Goal: Task Accomplishment & Management: Manage account settings

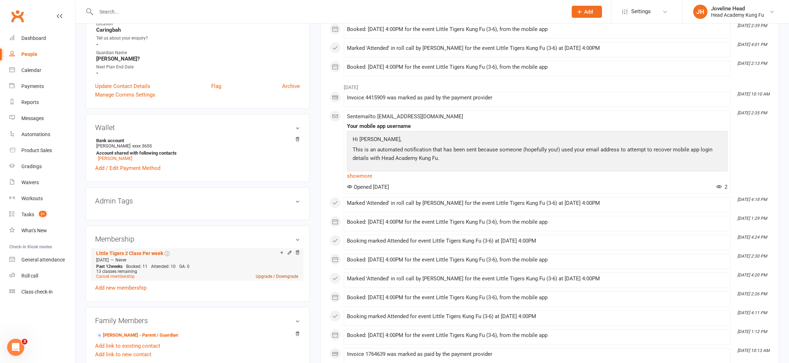
click at [274, 274] on link "Upgrade / Downgrade" at bounding box center [277, 276] width 42 height 5
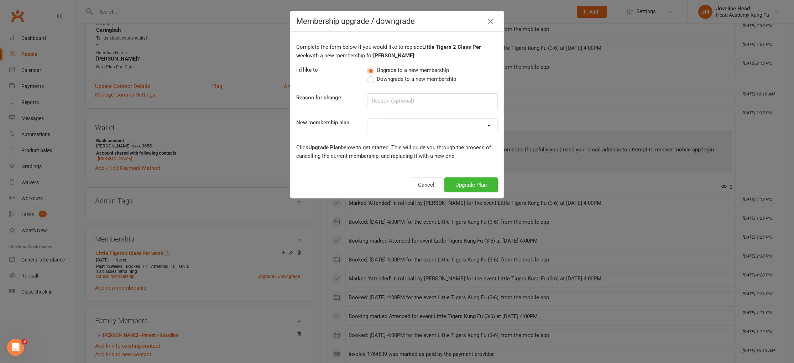
click at [396, 80] on span "Downgrade to a new membership" at bounding box center [416, 78] width 79 height 7
click at [372, 75] on input "Downgrade to a new membership" at bounding box center [369, 75] width 5 height 0
click at [401, 99] on input at bounding box center [432, 100] width 131 height 15
type input "Can't make 2 classes"
click at [414, 120] on select "Little Tigers 1 Class Per week Little Tigers 2 Class Per week Little Tigers 3 C…" at bounding box center [433, 126] width 130 height 14
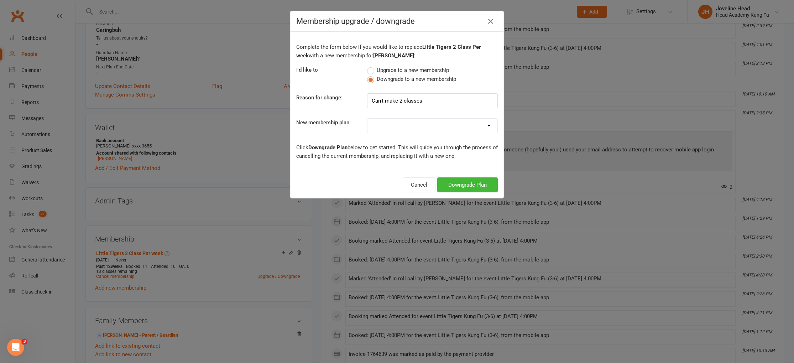
select select "0"
click at [487, 19] on icon "button" at bounding box center [490, 21] width 9 height 9
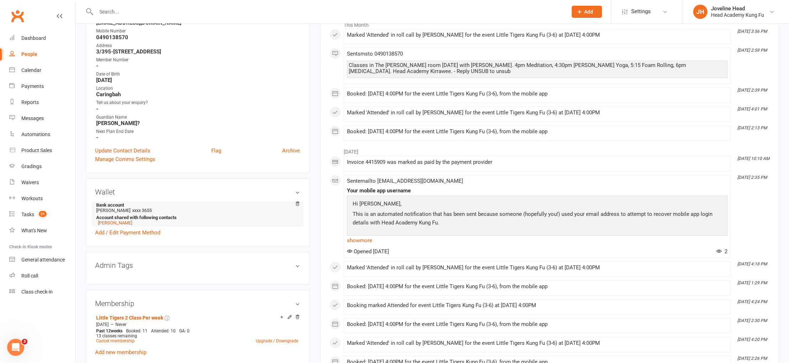
scroll to position [136, 0]
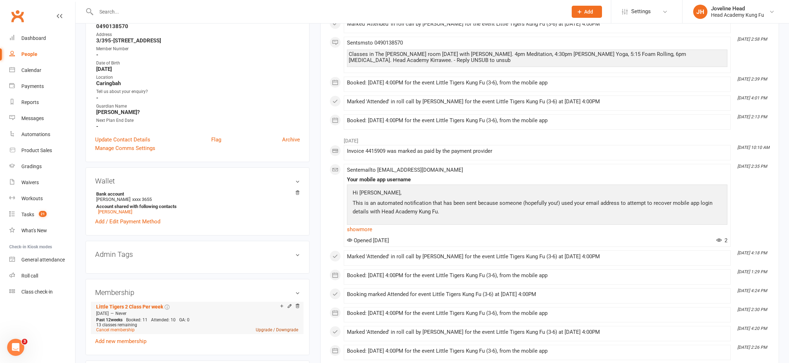
click at [292, 328] on link "Upgrade / Downgrade" at bounding box center [277, 329] width 42 height 5
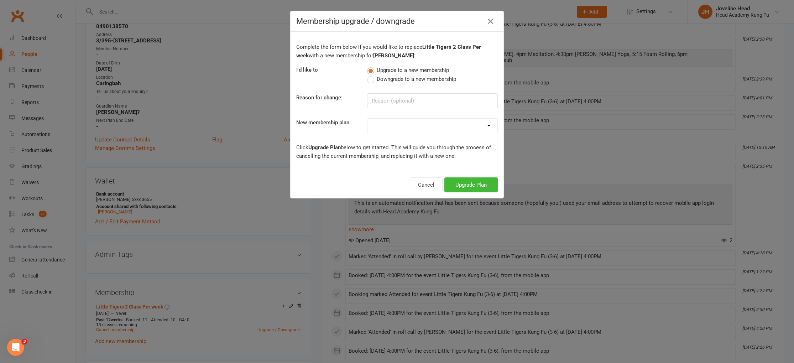
click at [395, 80] on span "Downgrade to a new membership" at bounding box center [416, 78] width 79 height 7
click at [372, 75] on input "Downgrade to a new membership" at bounding box center [369, 75] width 5 height 0
click at [402, 128] on select "Little Tigers 1 Class Per week Little Tigers 2 Class Per week Little Tigers 3 C…" at bounding box center [433, 126] width 130 height 14
select select "0"
click at [470, 188] on button "Downgrade Plan" at bounding box center [467, 184] width 61 height 15
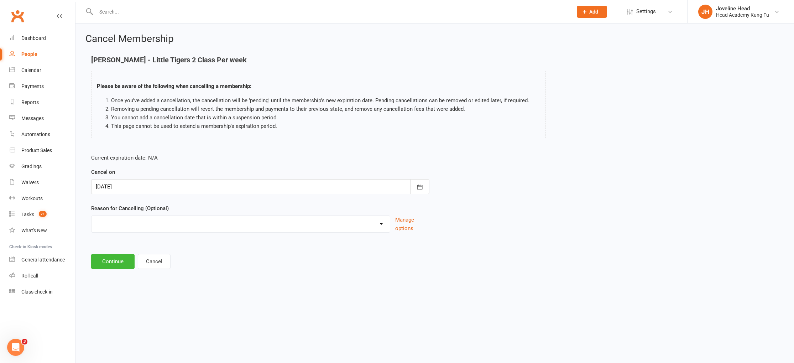
click at [111, 220] on select "Holiday Injury Too many activities Other reason" at bounding box center [241, 223] width 298 height 14
select select "3"
click at [138, 262] on input at bounding box center [260, 261] width 338 height 15
type input "Struggling to come twice a week"
click at [107, 297] on button "Continue" at bounding box center [112, 297] width 43 height 15
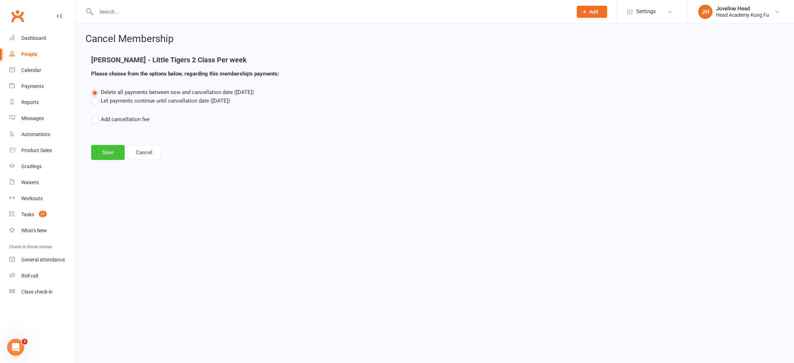
click at [110, 152] on button "Save" at bounding box center [107, 152] width 33 height 15
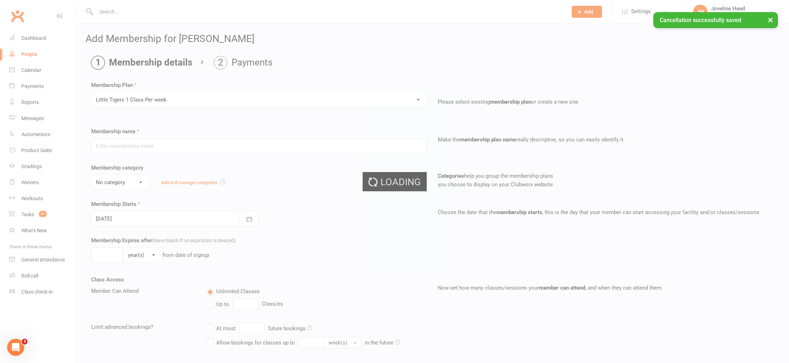
type input "Little Tigers 1 Class Per week"
select select "4"
select select "2"
type input "12"
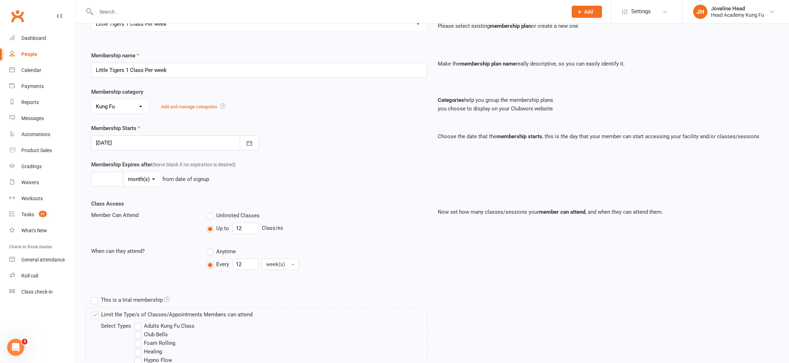
scroll to position [124, 0]
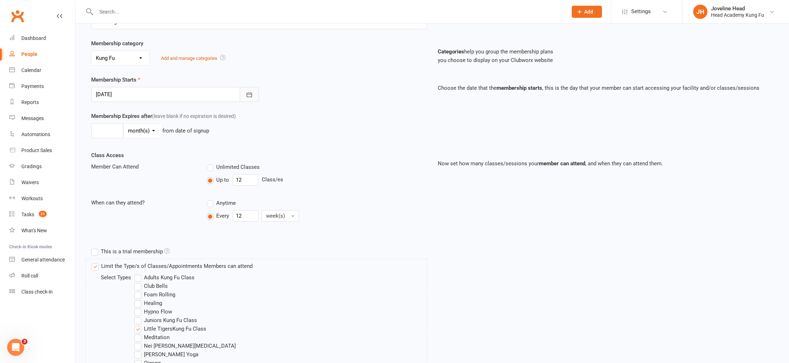
click at [249, 94] on icon "button" at bounding box center [249, 94] width 7 height 7
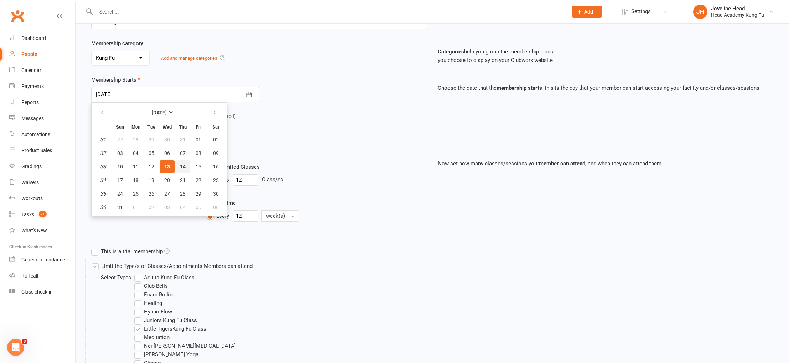
click at [182, 168] on span "14" at bounding box center [183, 167] width 6 height 6
type input "14 Aug 2025"
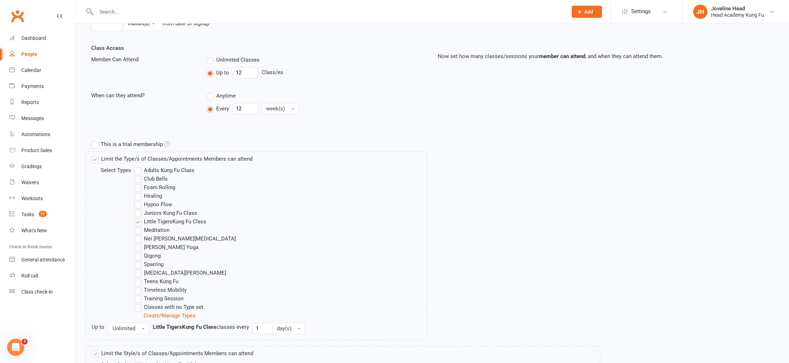
scroll to position [327, 0]
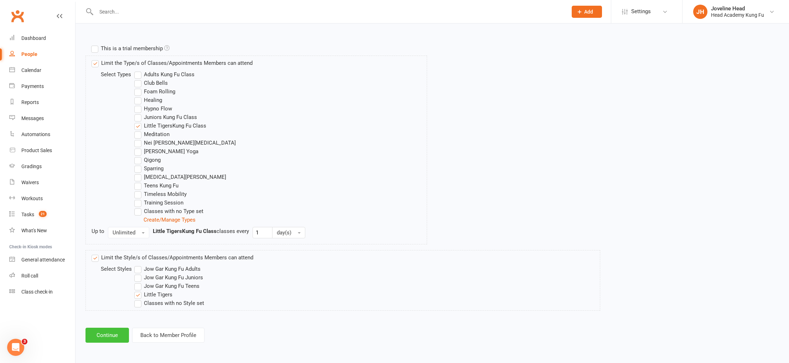
click at [103, 336] on button "Continue" at bounding box center [106, 335] width 43 height 15
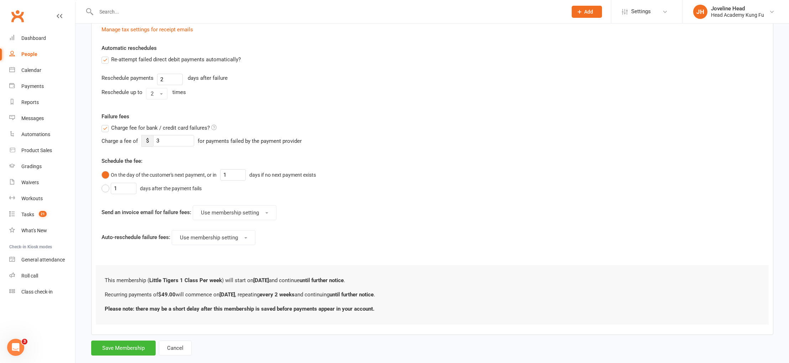
scroll to position [249, 0]
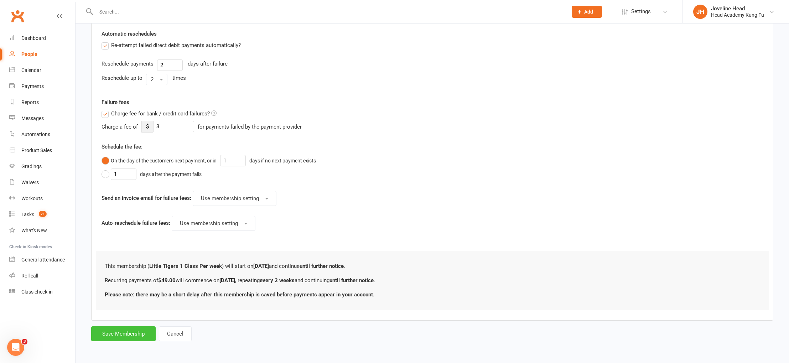
click at [131, 334] on button "Save Membership" at bounding box center [123, 333] width 64 height 15
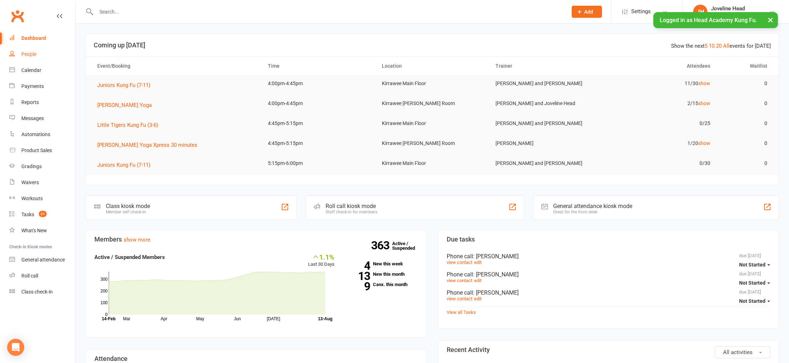
click at [29, 54] on div "People" at bounding box center [28, 54] width 15 height 6
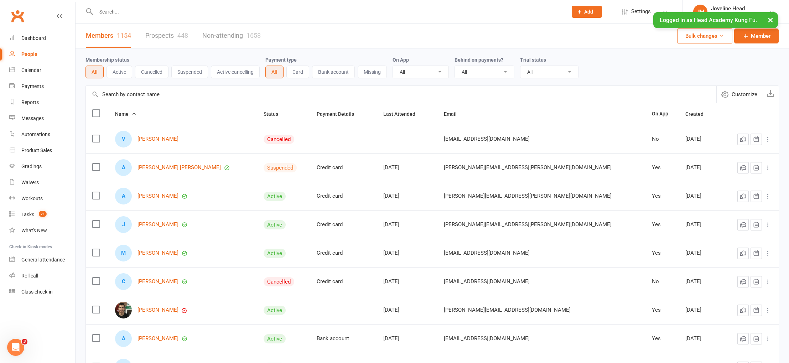
click at [151, 14] on input "text" at bounding box center [328, 12] width 468 height 10
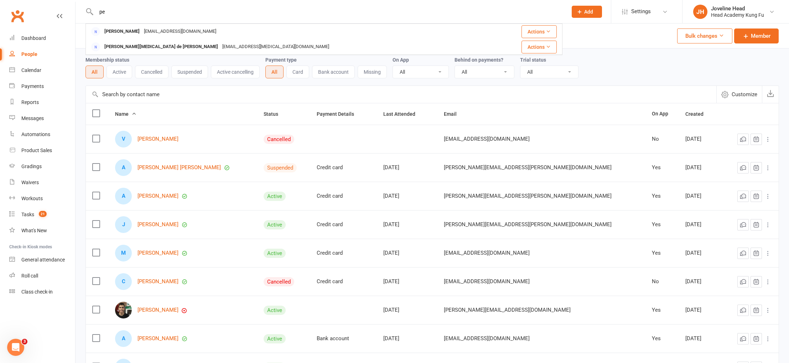
type input "p"
type input "atticuis"
click at [128, 48] on div "[PERSON_NAME]" at bounding box center [122, 47] width 40 height 10
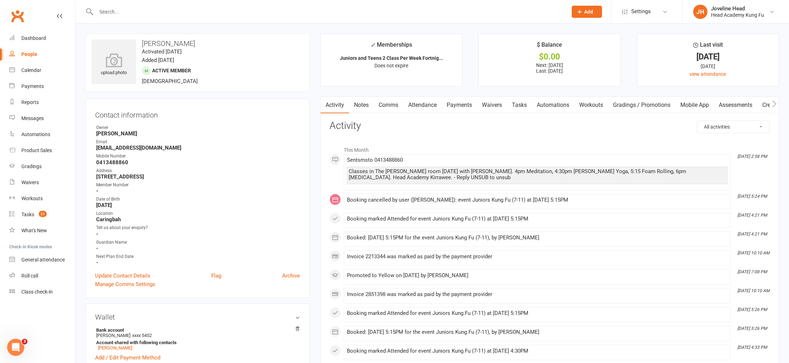
click at [362, 104] on link "Notes" at bounding box center [361, 105] width 25 height 16
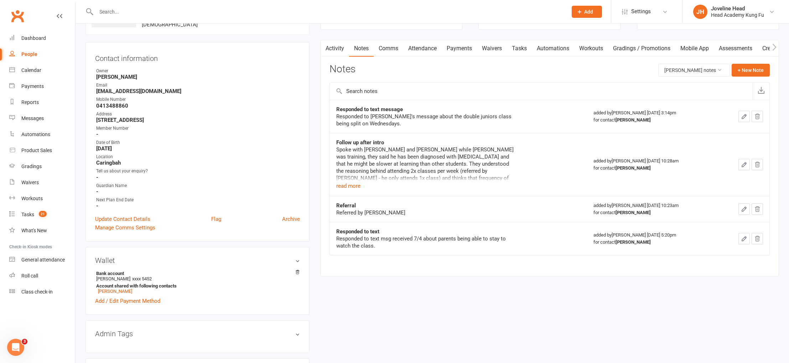
scroll to position [225, 0]
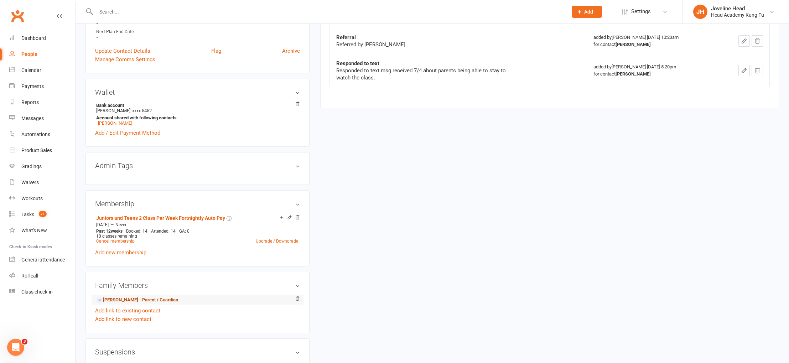
click at [125, 299] on link "[PERSON_NAME] - Parent / Guardian" at bounding box center [137, 299] width 82 height 7
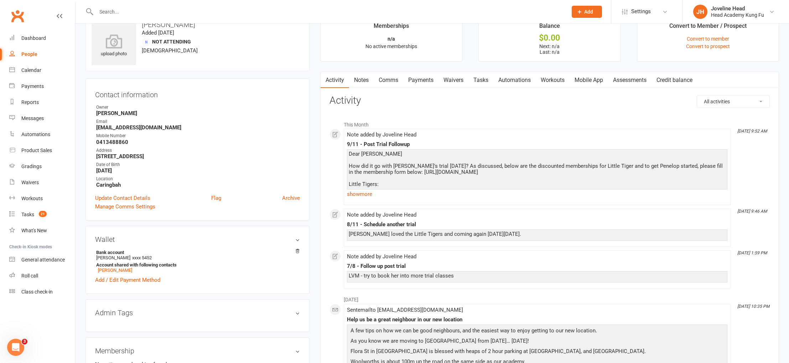
scroll to position [31, 0]
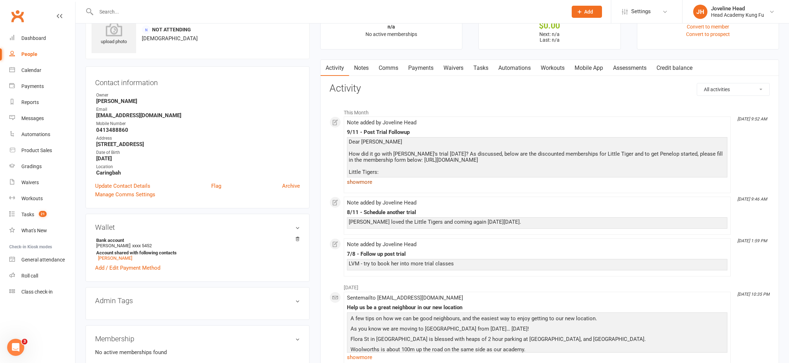
click at [366, 182] on link "show more" at bounding box center [537, 182] width 380 height 10
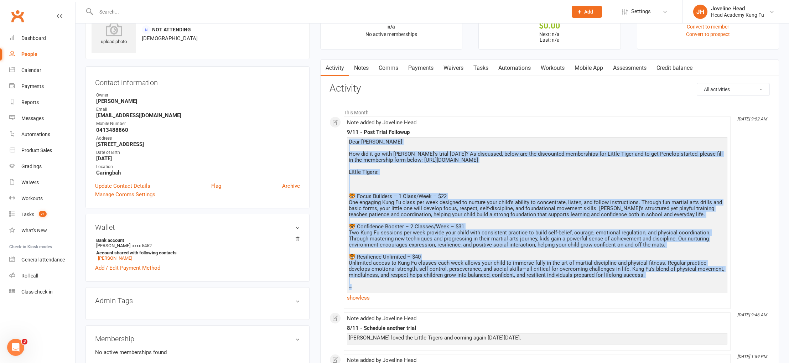
drag, startPoint x: 350, startPoint y: 143, endPoint x: 673, endPoint y: 291, distance: 355.7
click at [673, 291] on div "Dear [PERSON_NAME] How did it go with [PERSON_NAME]'s trial [DATE]? As discusse…" at bounding box center [537, 217] width 377 height 157
copy div "Lore Ipsumdo Sit ame co ad elit Seddoeiu't incid utlaboree? Do magnaaliq, enima…"
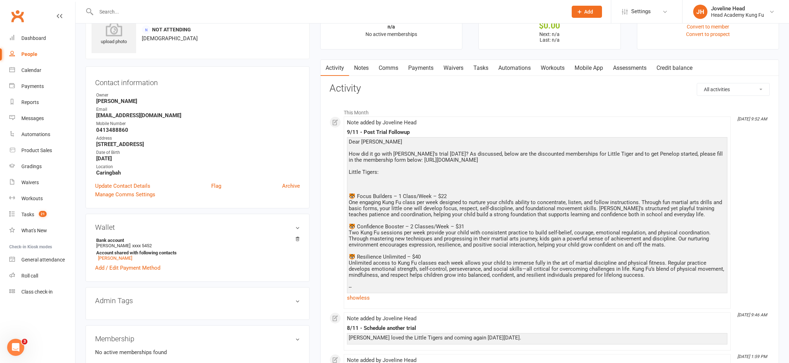
click at [254, 11] on input "text" at bounding box center [328, 12] width 468 height 10
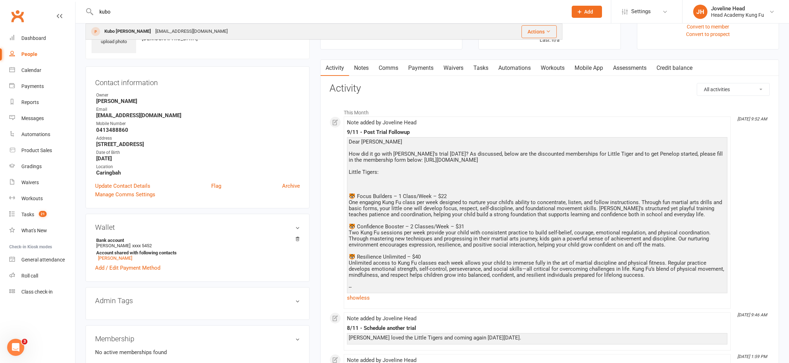
type input "kubo"
click at [175, 32] on div "[EMAIL_ADDRESS][DOMAIN_NAME]" at bounding box center [191, 31] width 77 height 10
